Goal: Information Seeking & Learning: Learn about a topic

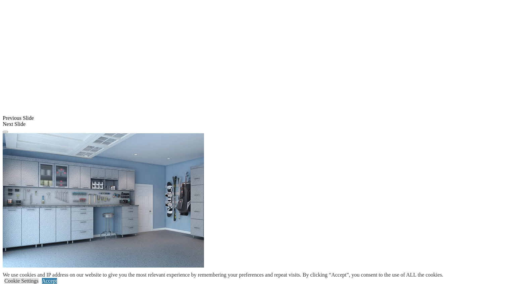
scroll to position [678, 0]
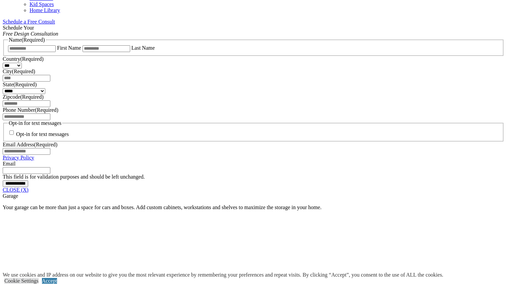
scroll to position [425, 0]
